Goal: Transaction & Acquisition: Purchase product/service

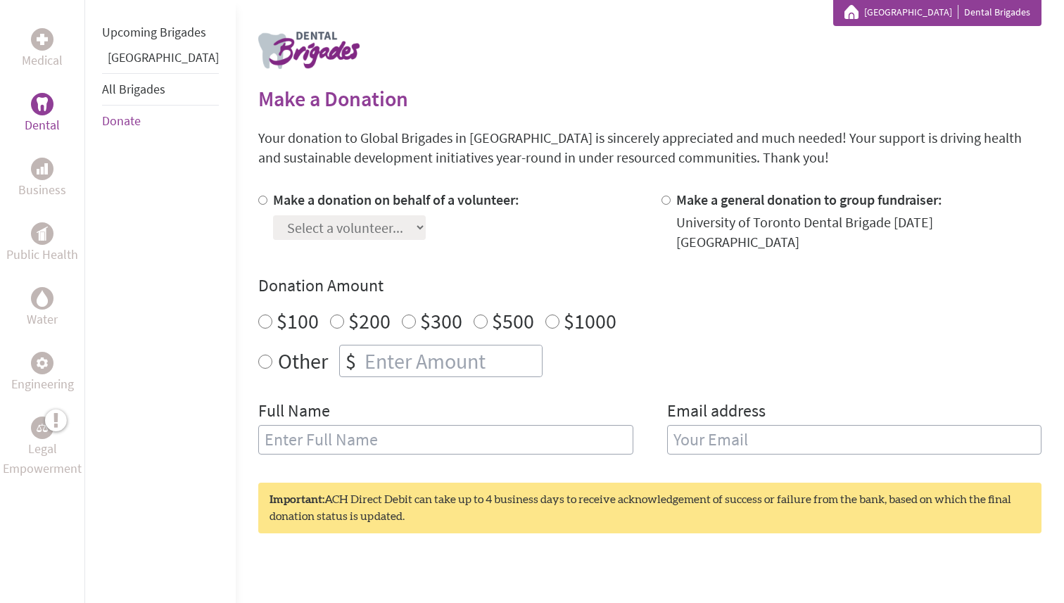
scroll to position [260, 0]
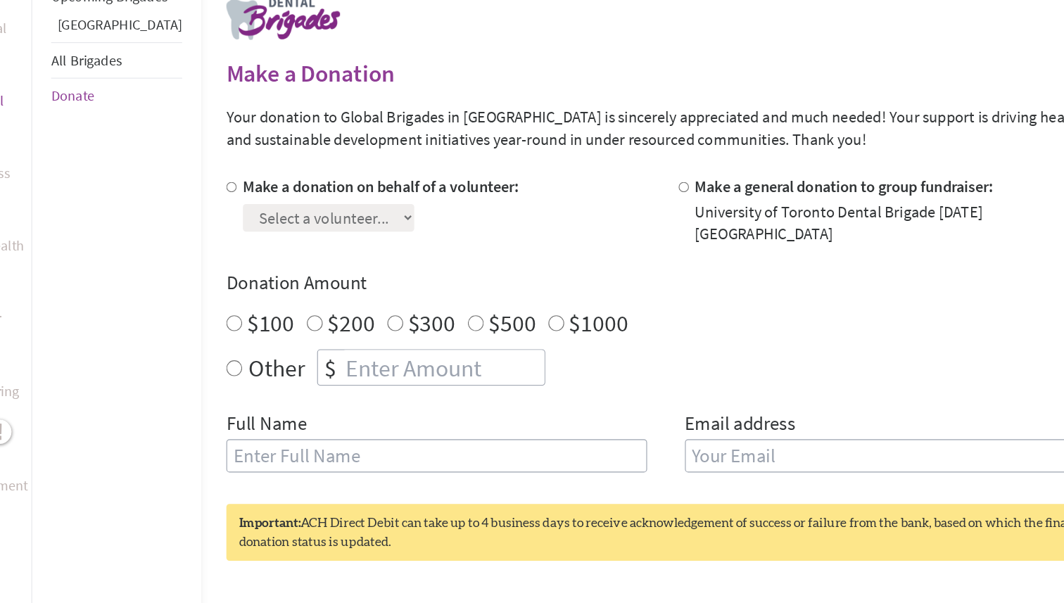
click at [545, 319] on input "$1000" at bounding box center [552, 326] width 14 height 14
radio input "true"
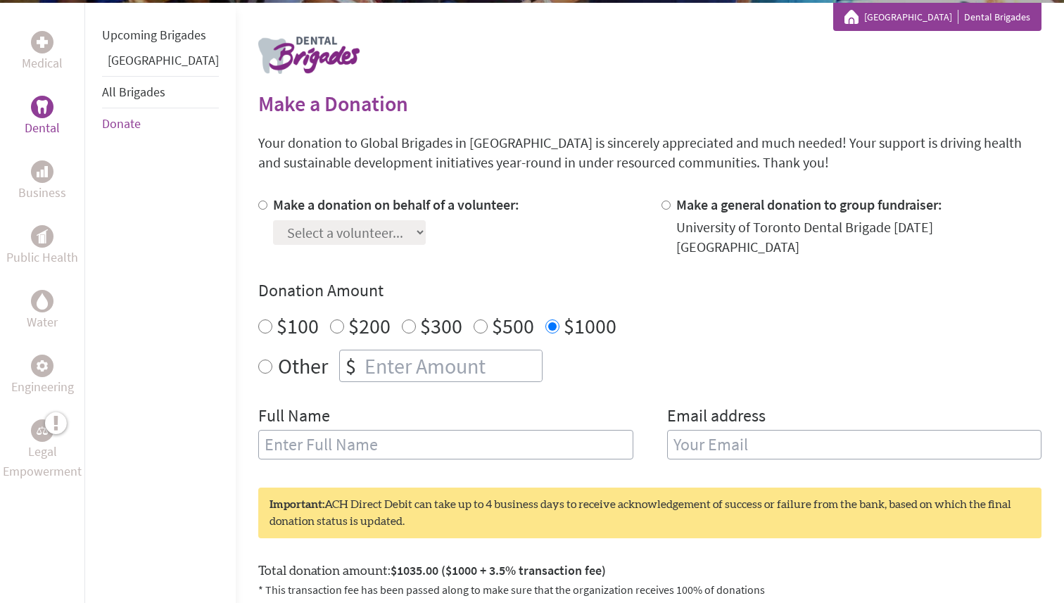
click at [435, 436] on input "text" at bounding box center [445, 445] width 375 height 30
click at [756, 430] on input "email" at bounding box center [854, 445] width 375 height 30
click at [570, 430] on input "Seeeun" at bounding box center [445, 445] width 375 height 30
type input "[PERSON_NAME]"
click at [810, 430] on input "email" at bounding box center [854, 445] width 375 height 30
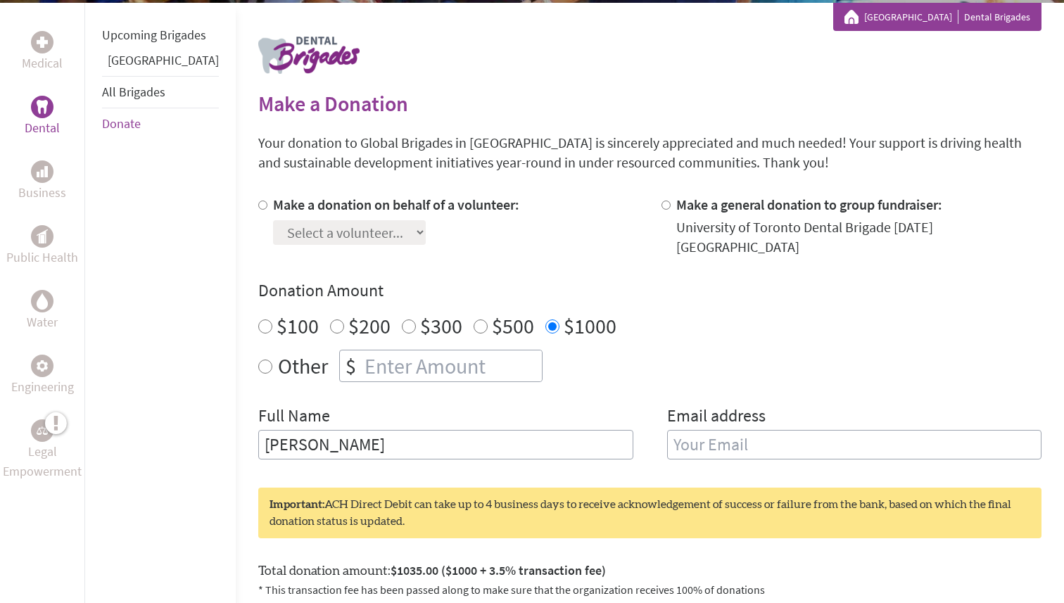
paste input "[DOMAIN_NAME][EMAIL_ADDRESS][PERSON_NAME][DOMAIN_NAME]"
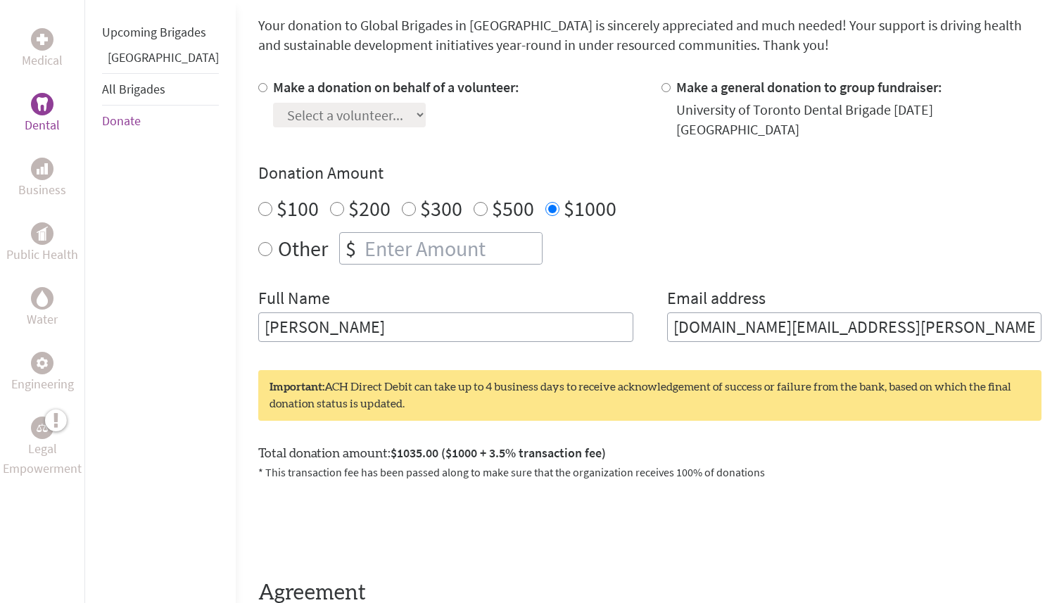
scroll to position [383, 0]
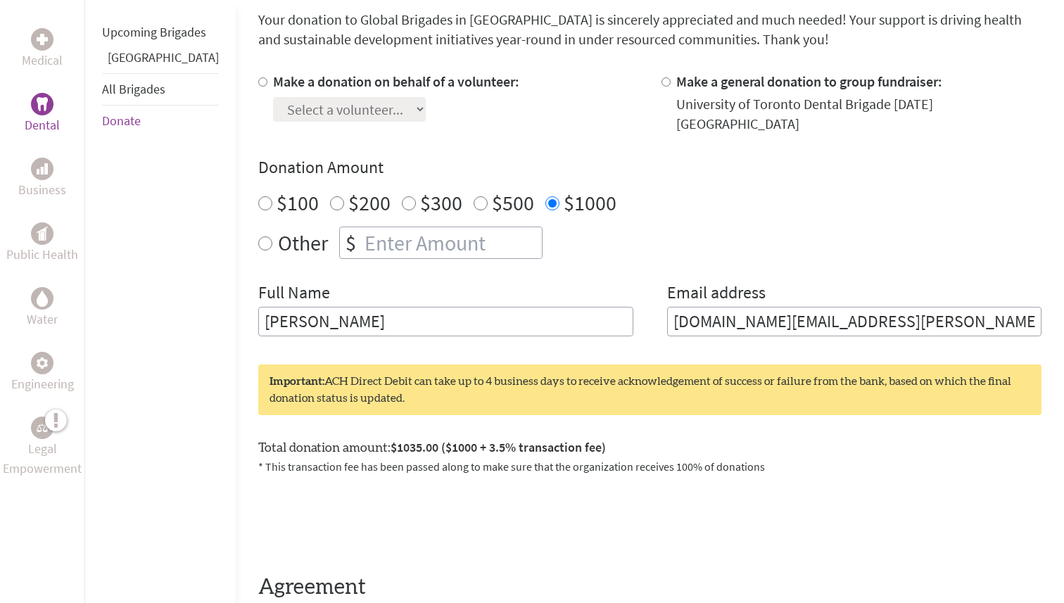
type input "[DOMAIN_NAME][EMAIL_ADDRESS][PERSON_NAME][DOMAIN_NAME]"
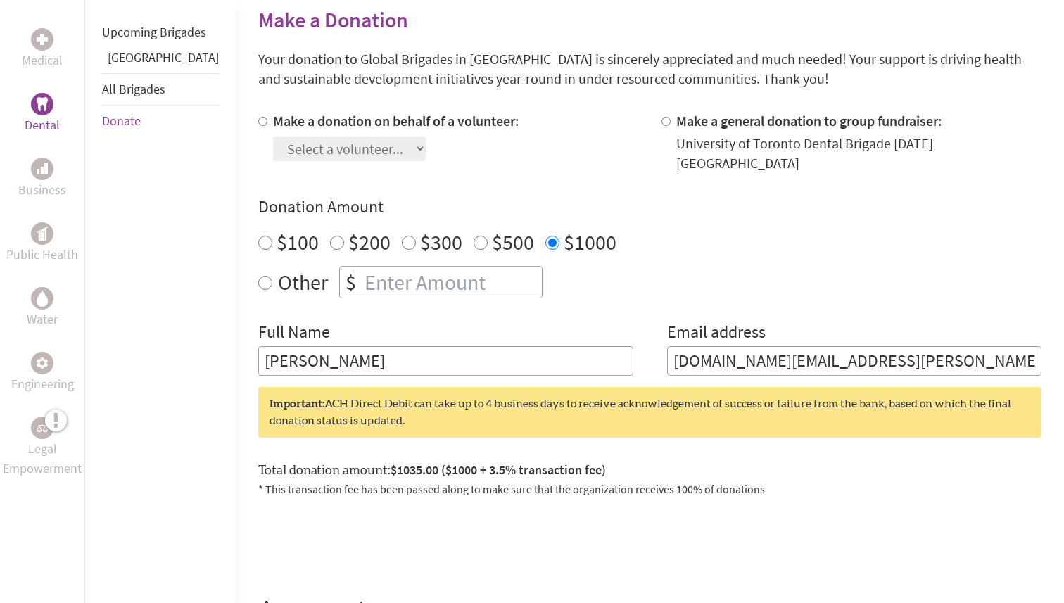
scroll to position [393, 0]
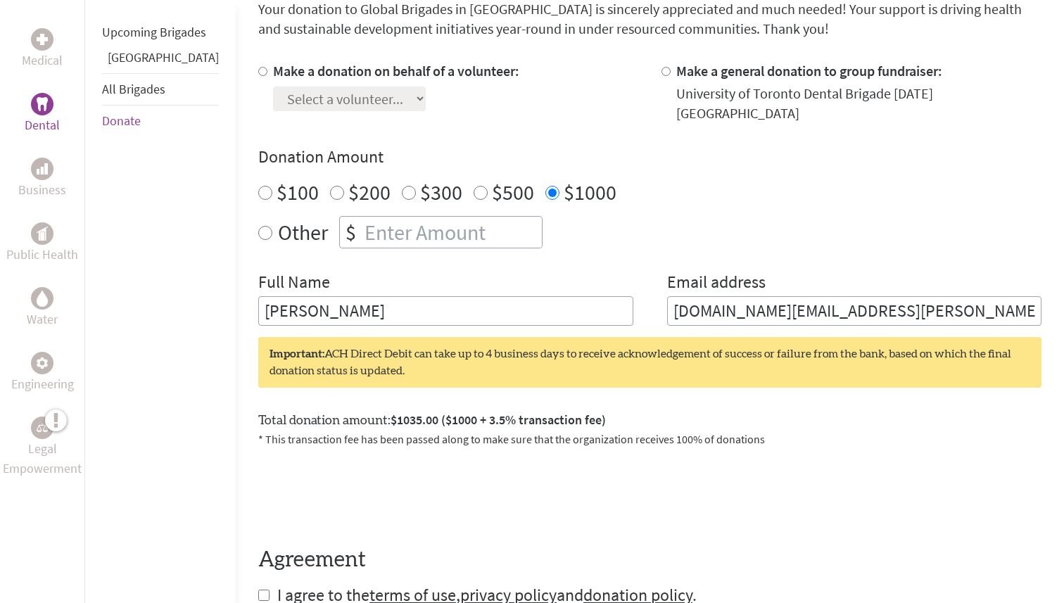
click at [258, 69] on input "Make a donation on behalf of a volunteer:" at bounding box center [262, 71] width 9 height 9
radio input "true"
click at [314, 103] on select "Select a volunteer... [PERSON_NAME] [PERSON_NAME] [PERSON_NAME] [PERSON_NAME] […" at bounding box center [349, 99] width 153 height 25
click at [554, 64] on div "Make a donation on behalf of a volunteer: Select a volunteer... [PERSON_NAME] […" at bounding box center [448, 92] width 381 height 62
click at [346, 108] on select "Select a volunteer... [PERSON_NAME] [PERSON_NAME] [PERSON_NAME] [PERSON_NAME] […" at bounding box center [349, 99] width 153 height 25
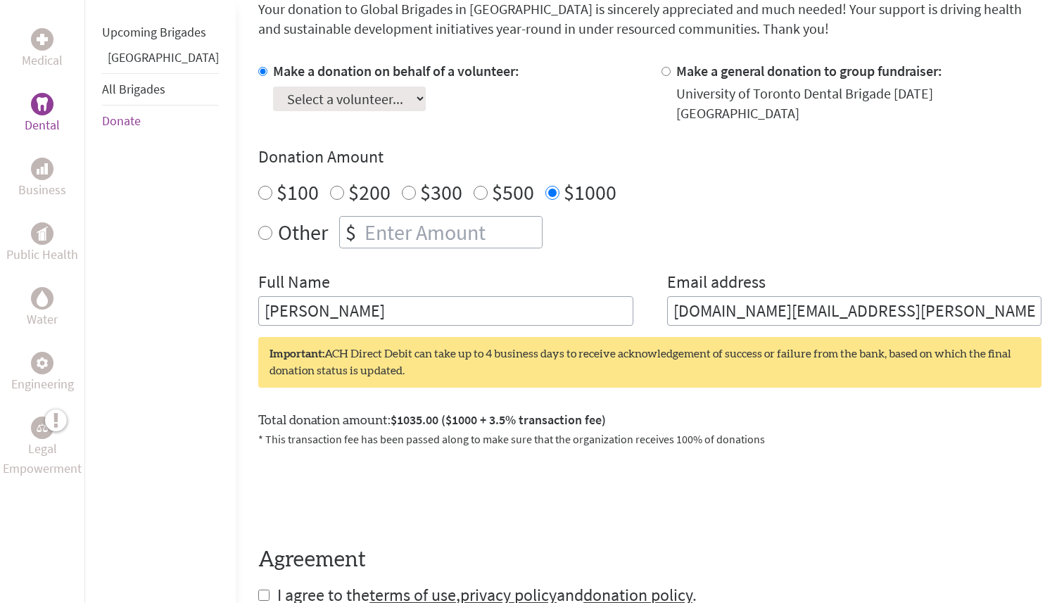
select select "70070166-990B-11F0-9E6E-42010A400005"
click at [273, 87] on select "Select a volunteer... [PERSON_NAME] [PERSON_NAME] [PERSON_NAME] [PERSON_NAME] […" at bounding box center [349, 99] width 153 height 25
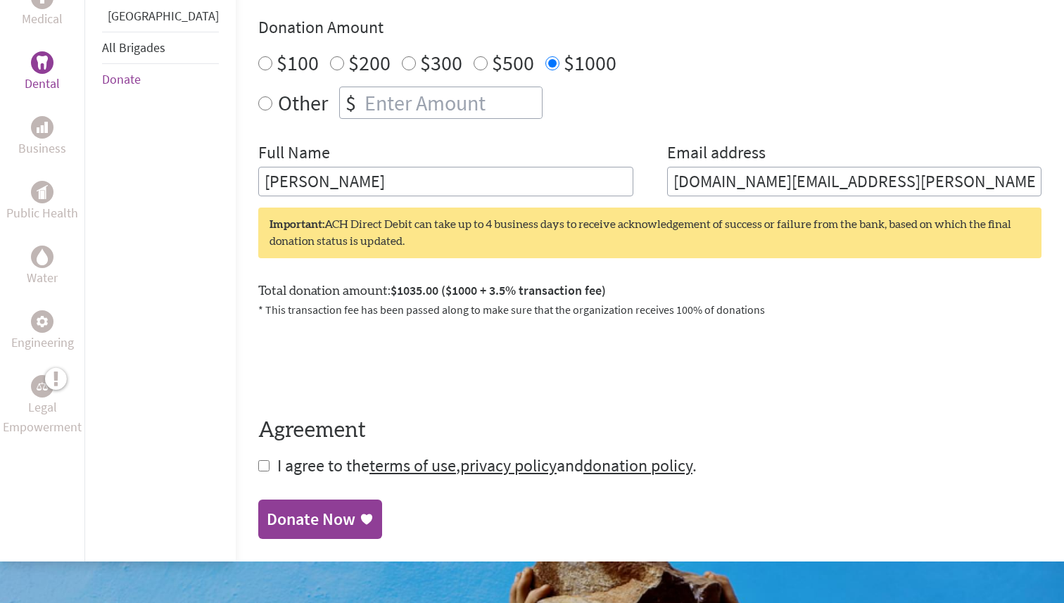
scroll to position [511, 0]
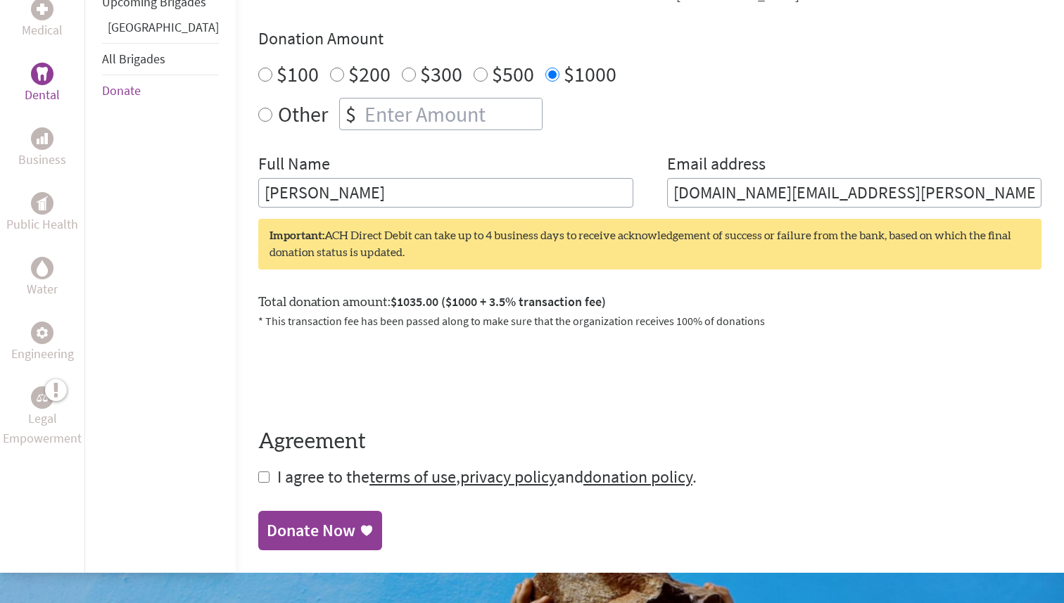
click at [258, 471] on input "checkbox" at bounding box center [263, 476] width 11 height 11
checkbox input "true"
click at [297, 521] on div "Donate Now" at bounding box center [311, 532] width 89 height 23
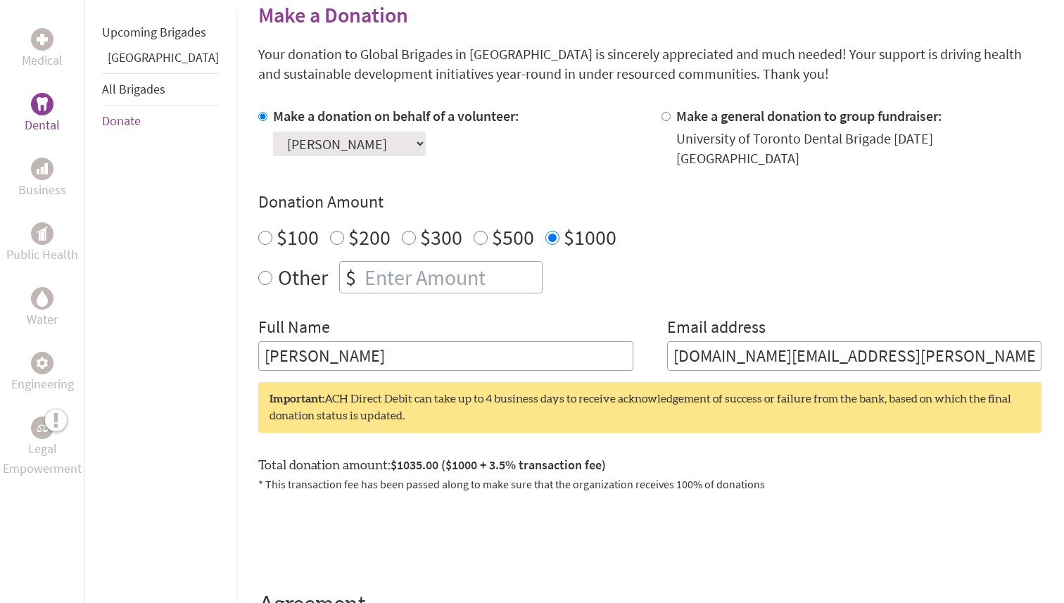
scroll to position [349, 0]
